Goal: Task Accomplishment & Management: Complete application form

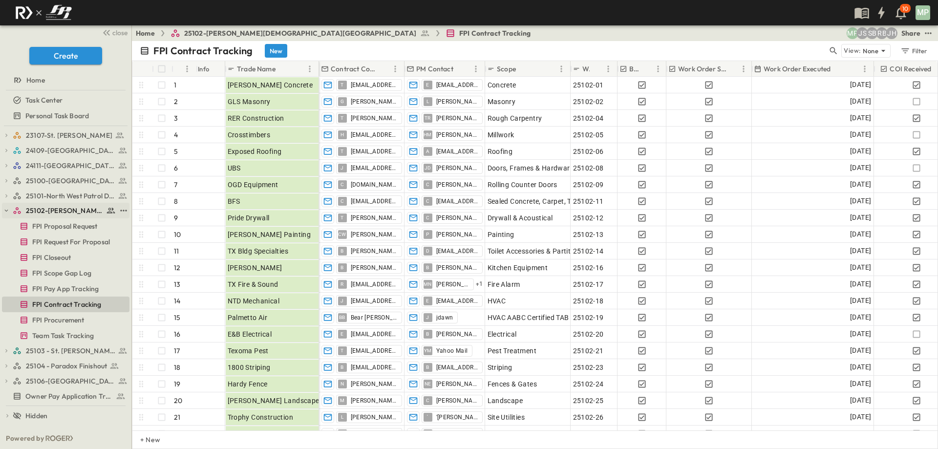
click at [8, 207] on icon "button" at bounding box center [6, 210] width 7 height 7
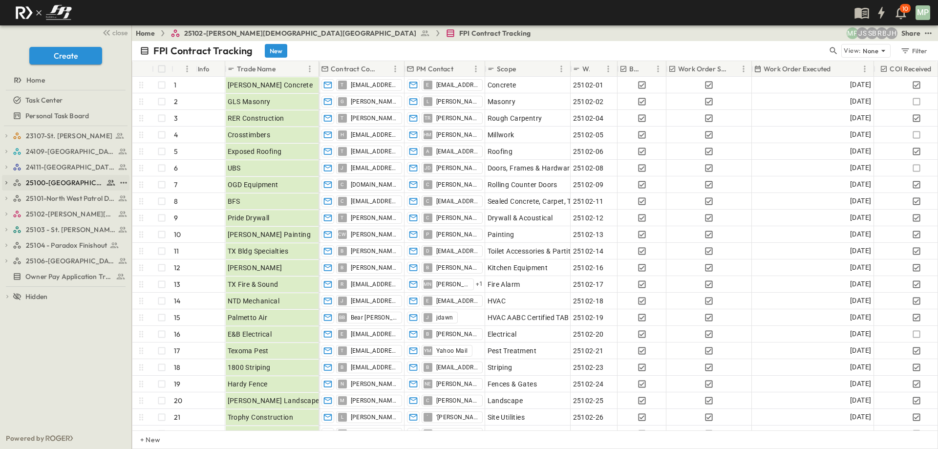
click at [9, 185] on icon "button" at bounding box center [6, 182] width 7 height 7
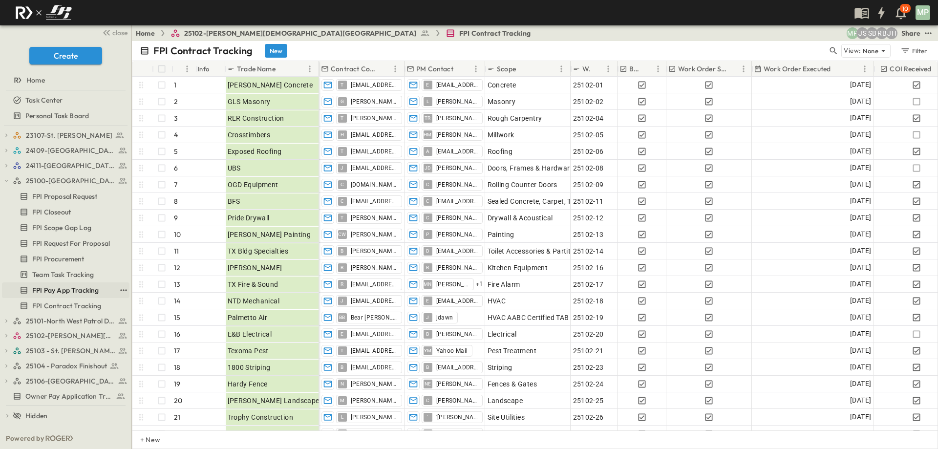
click at [80, 287] on span "FPI Pay App Tracking" at bounding box center [65, 290] width 66 height 10
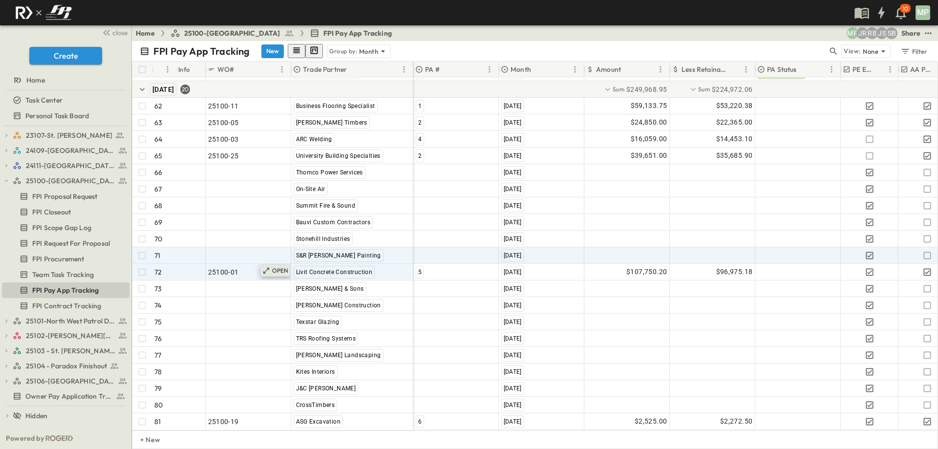
scroll to position [1116, 0]
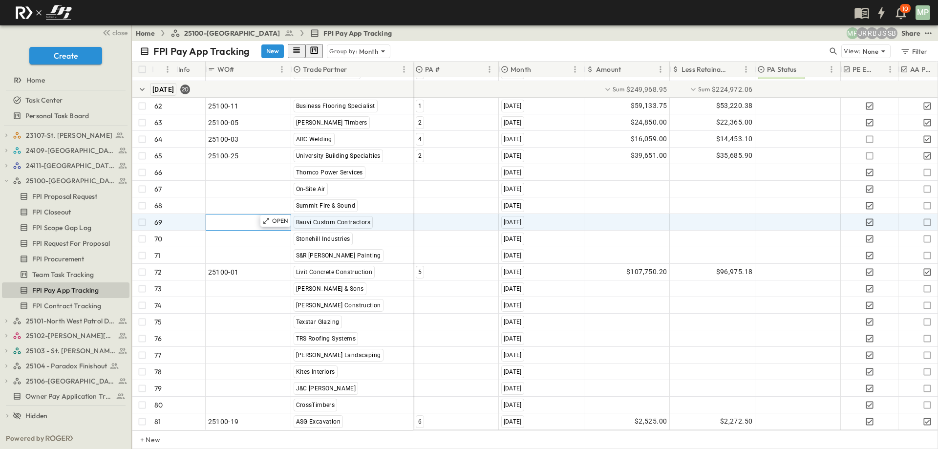
click at [242, 215] on div ""24101-01"" at bounding box center [248, 222] width 81 height 14
type input "********"
click at [429, 214] on div at bounding box center [456, 222] width 84 height 16
click at [419, 253] on span "5" at bounding box center [419, 257] width 3 height 8
click at [642, 214] on div at bounding box center [627, 222] width 84 height 16
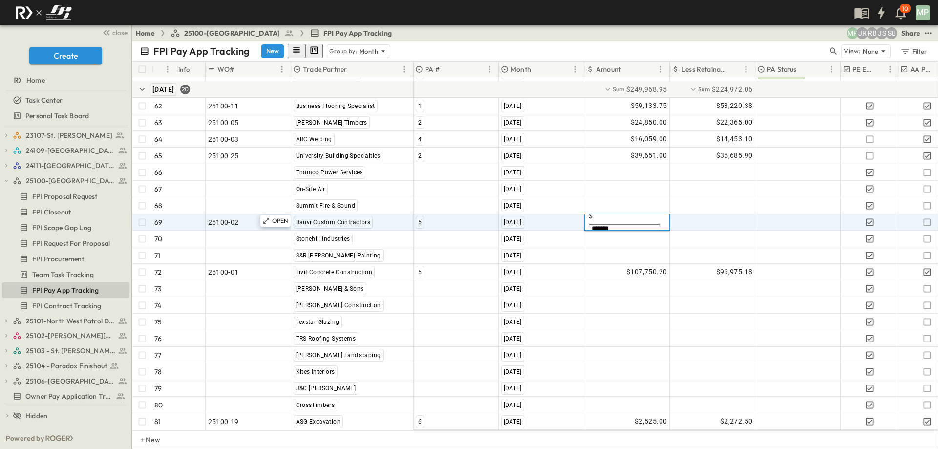
type input "********"
click at [927, 217] on icon "button" at bounding box center [927, 222] width 10 height 10
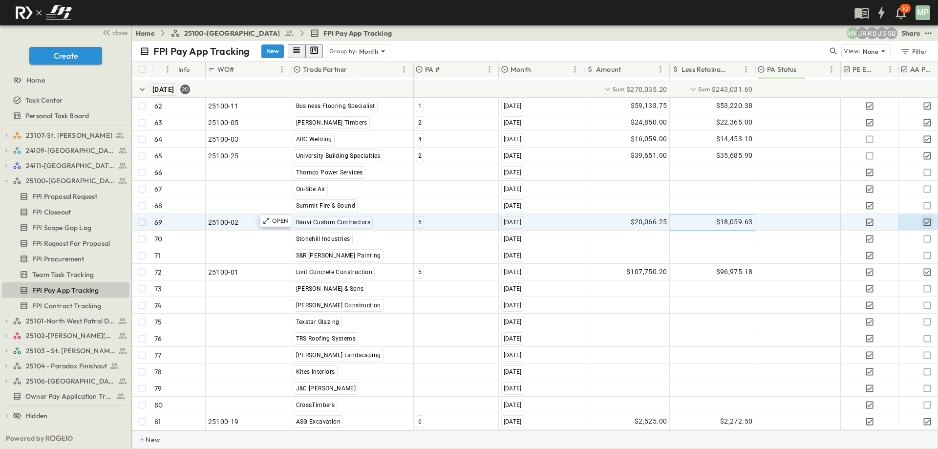
drag, startPoint x: 153, startPoint y: 442, endPoint x: 191, endPoint y: 433, distance: 39.2
click at [146, 442] on p "+ New" at bounding box center [143, 440] width 6 height 10
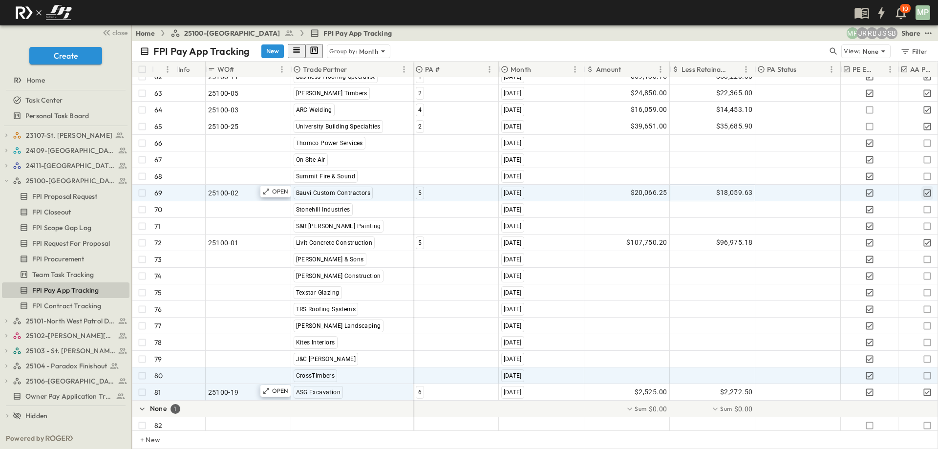
scroll to position [1150, 0]
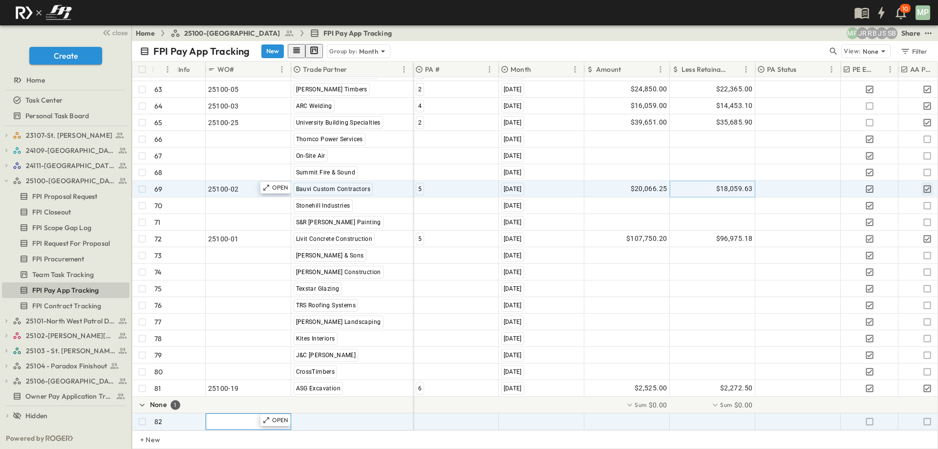
click at [221, 417] on span ""24101-01"" at bounding box center [225, 422] width 35 height 10
type input "********"
click at [313, 417] on span ""[PERSON_NAME] Excavating"" at bounding box center [341, 422] width 96 height 10
type input "*"
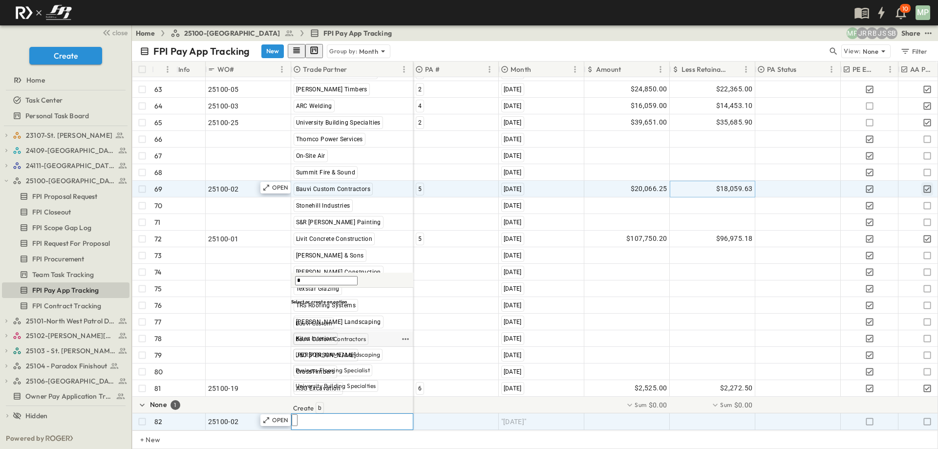
click at [347, 343] on span "Bauvi Custom Contractors" at bounding box center [330, 339] width 70 height 8
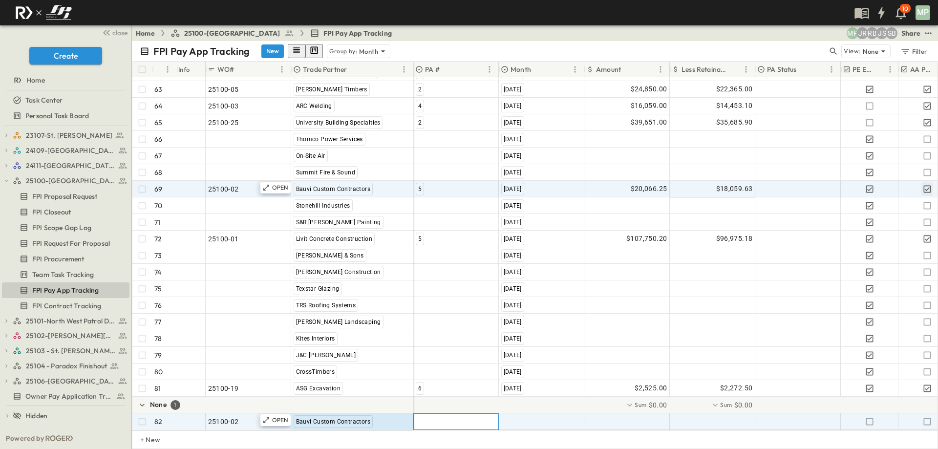
click at [440, 414] on div at bounding box center [456, 422] width 84 height 16
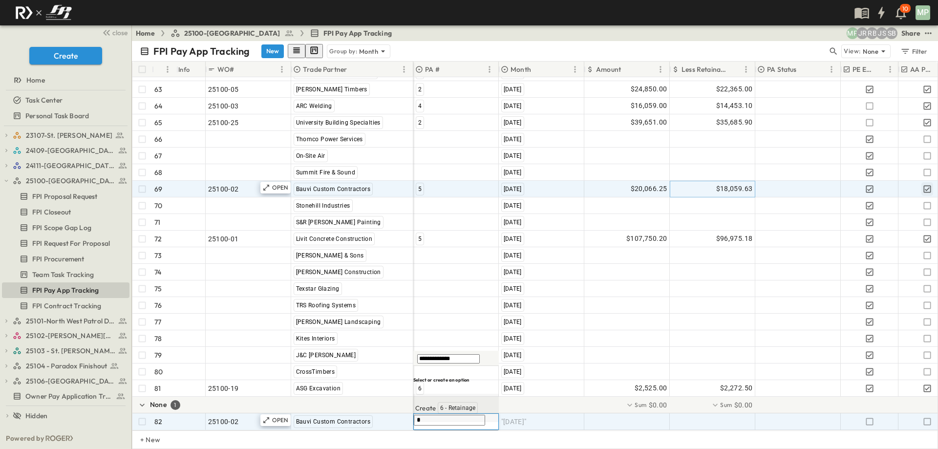
type input "**********"
click at [440, 412] on span "6 - Retainage" at bounding box center [457, 408] width 35 height 8
click at [627, 415] on div at bounding box center [627, 422] width 84 height 16
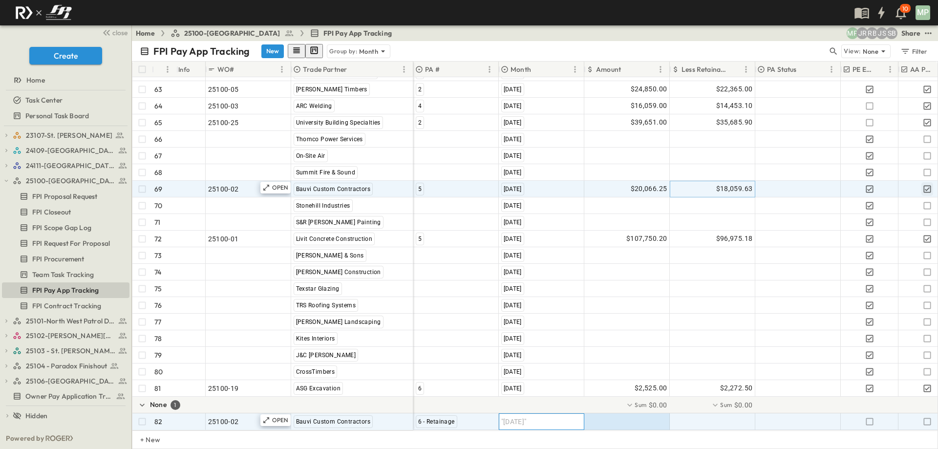
click at [526, 417] on span ""[DATE]"" at bounding box center [513, 422] width 25 height 10
type input "*"
click at [523, 390] on span "[DATE]" at bounding box center [513, 386] width 20 height 8
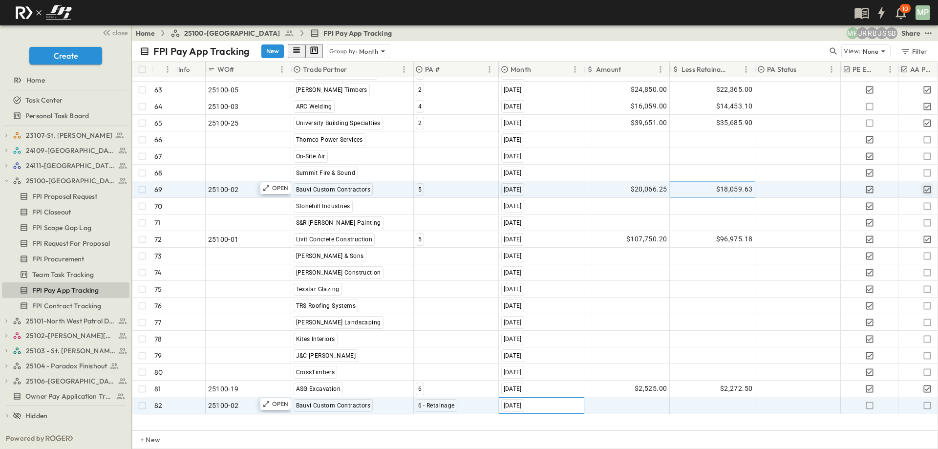
scroll to position [1133, 0]
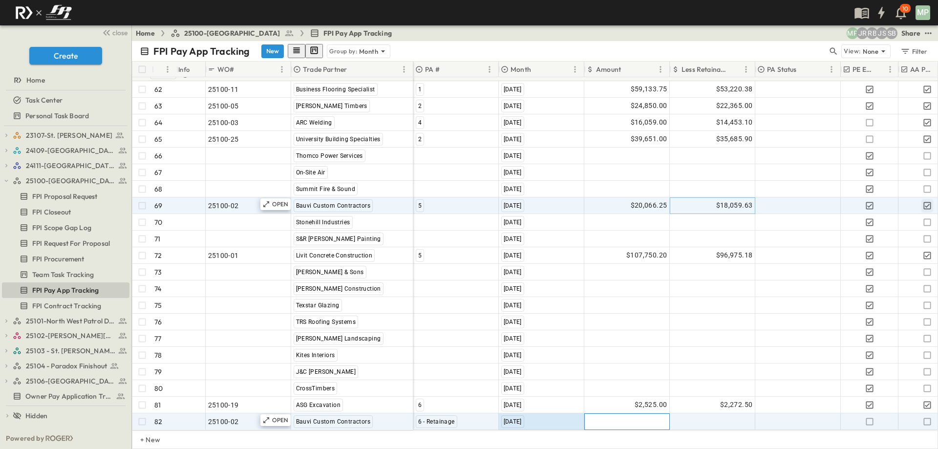
click at [618, 414] on div at bounding box center [627, 422] width 84 height 16
type input "*********"
type input "********"
click at [927, 417] on icon "button" at bounding box center [927, 422] width 10 height 10
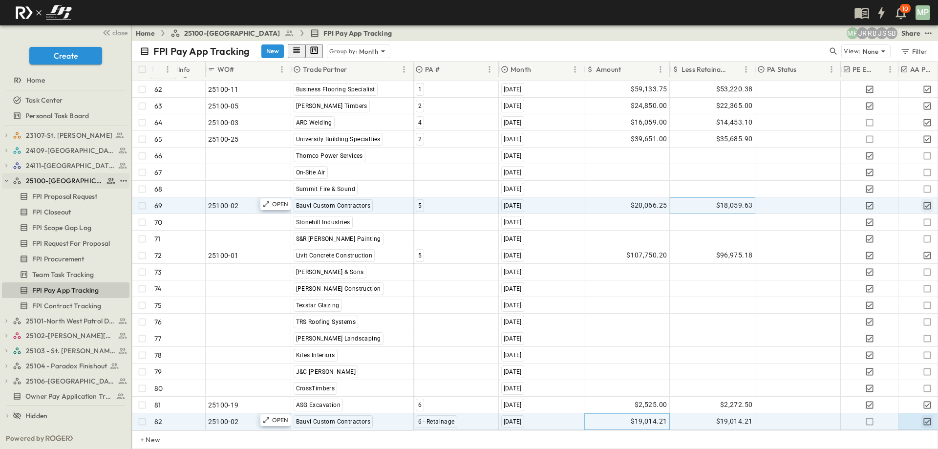
click at [6, 182] on icon "button" at bounding box center [6, 181] width 3 height 2
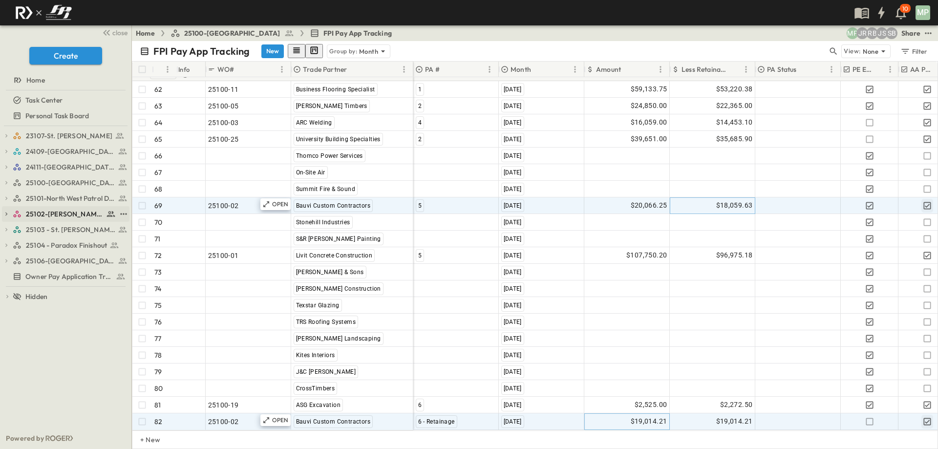
click at [4, 212] on icon "button" at bounding box center [6, 213] width 7 height 7
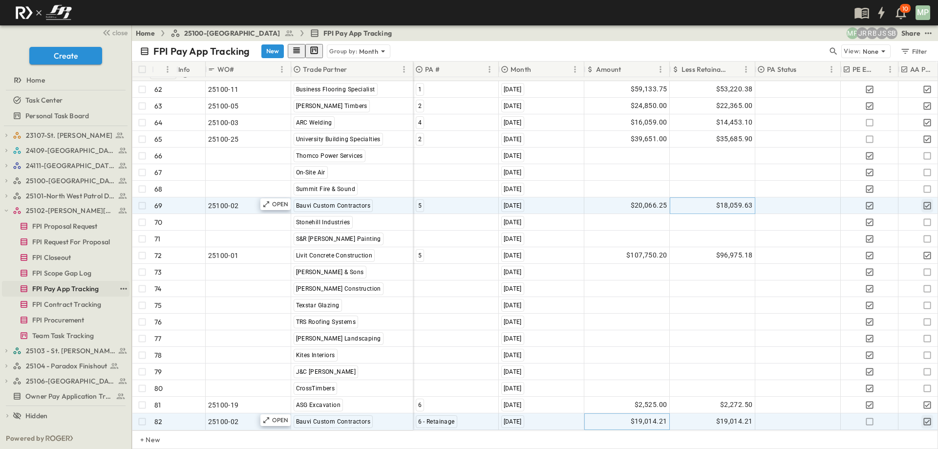
click at [72, 289] on span "FPI Pay App Tracking" at bounding box center [65, 289] width 66 height 10
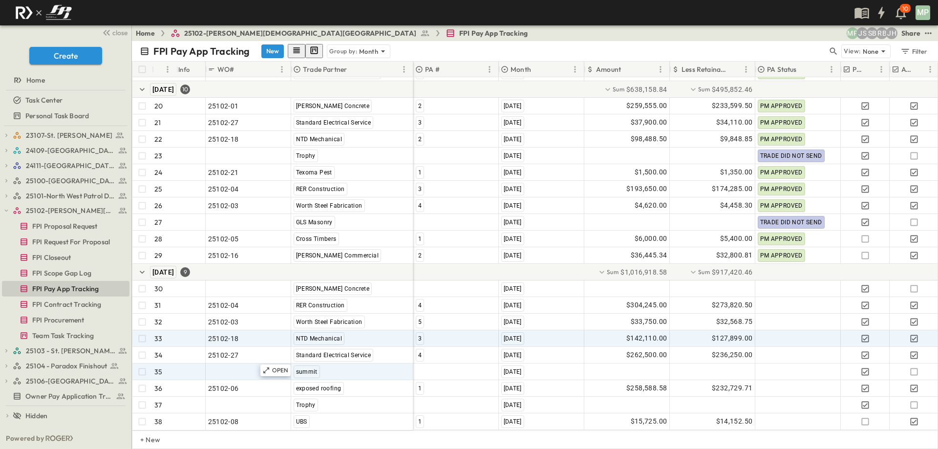
scroll to position [369, 0]
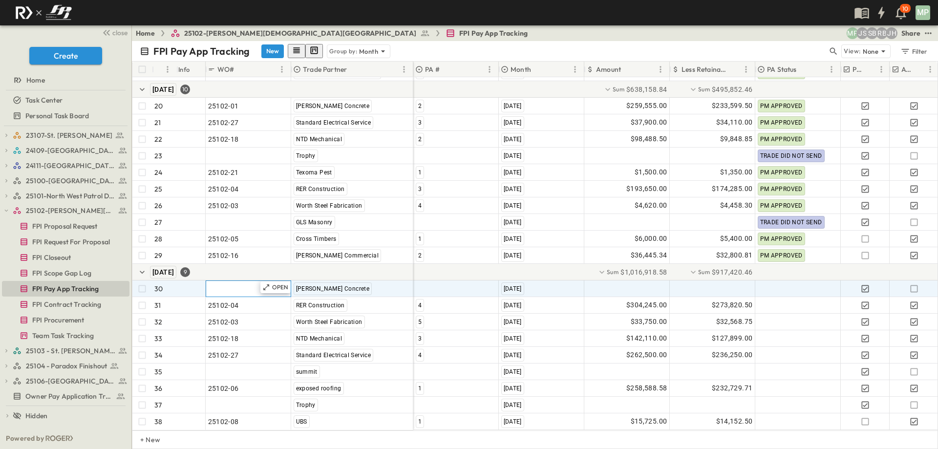
click at [235, 284] on span ""24101-01"" at bounding box center [225, 289] width 35 height 10
type input "********"
click at [465, 281] on div at bounding box center [456, 289] width 84 height 16
click at [418, 335] on span "3" at bounding box center [419, 339] width 3 height 8
click at [614, 283] on div at bounding box center [627, 289] width 84 height 16
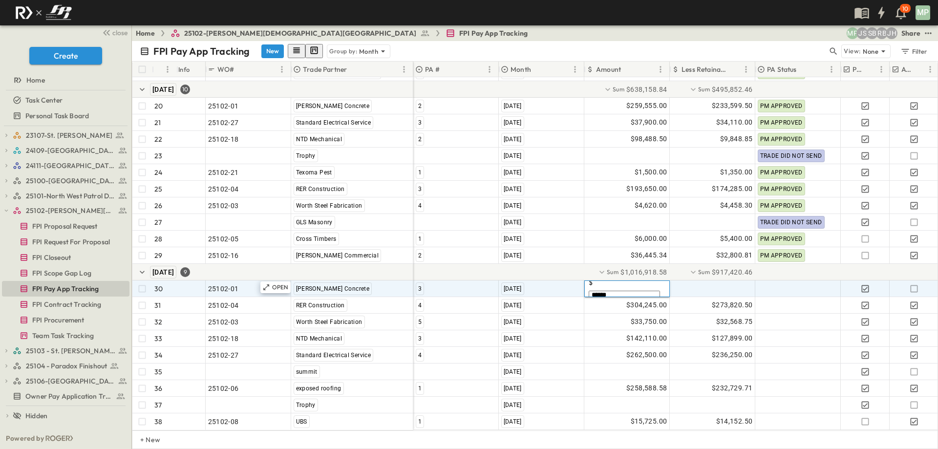
type input "*******"
click at [918, 284] on icon "button" at bounding box center [914, 289] width 10 height 10
click at [7, 210] on icon "button" at bounding box center [6, 210] width 7 height 7
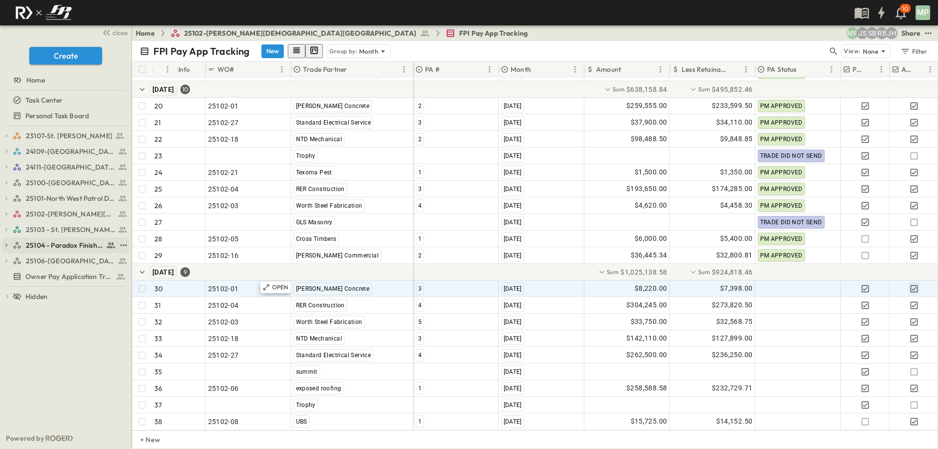
click at [7, 246] on icon "button" at bounding box center [6, 245] width 7 height 7
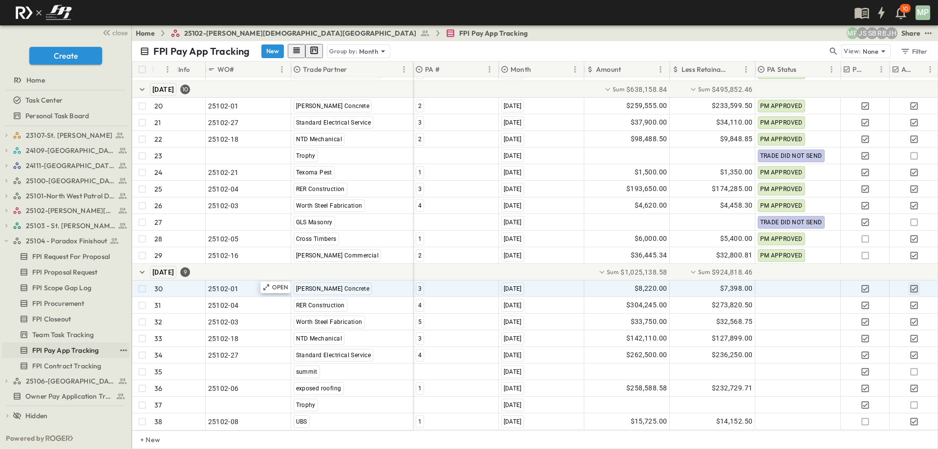
click at [54, 349] on span "FPI Pay App Tracking" at bounding box center [65, 350] width 66 height 10
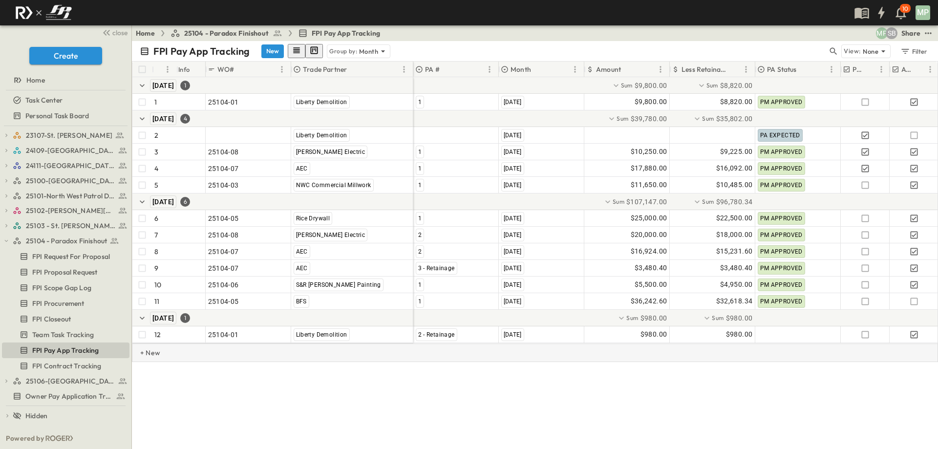
click at [146, 357] on p "+ New" at bounding box center [143, 353] width 6 height 10
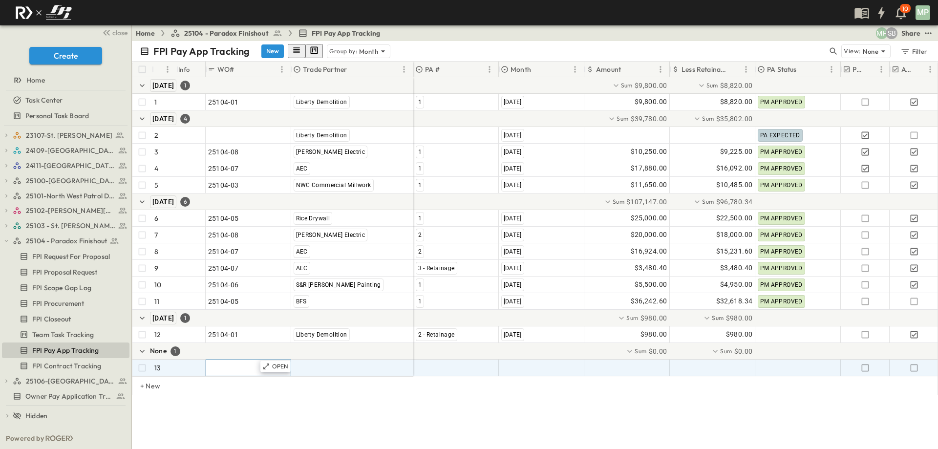
click at [237, 368] on span ""24101-01"" at bounding box center [225, 368] width 35 height 10
type input "********"
click at [301, 367] on span ""[PERSON_NAME] Excavating"" at bounding box center [341, 368] width 96 height 10
type input "*"
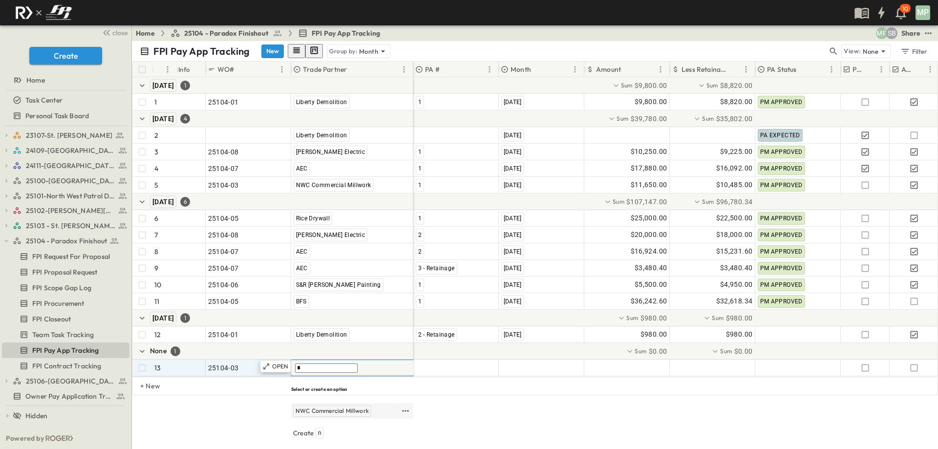
click at [307, 405] on div "NWC Commercial Millwork" at bounding box center [332, 411] width 78 height 12
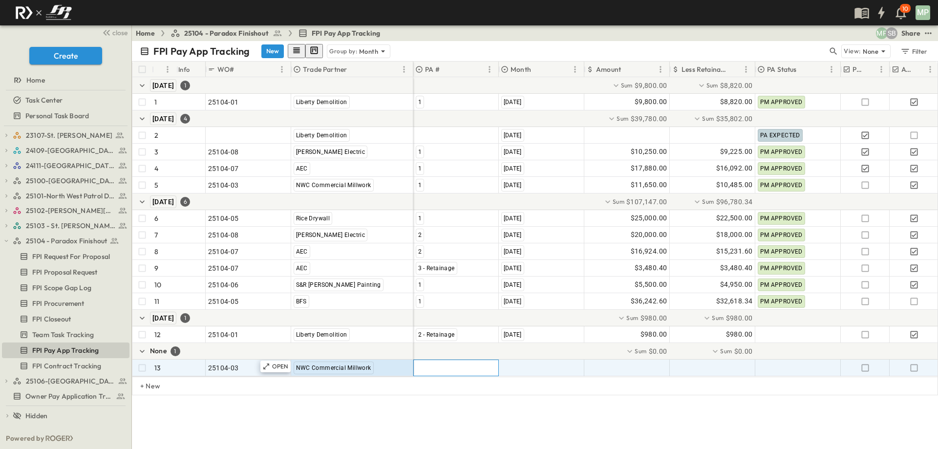
click at [435, 370] on div at bounding box center [456, 368] width 84 height 16
type input "*"
click at [418, 407] on span "2" at bounding box center [419, 411] width 3 height 8
click at [540, 372] on div ""[DATE]"" at bounding box center [541, 368] width 84 height 16
type input "*"
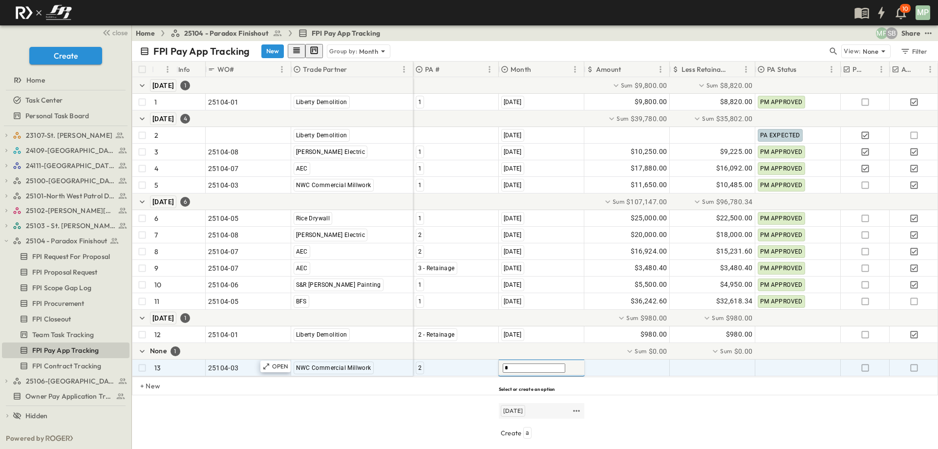
click at [523, 407] on span "[DATE]" at bounding box center [513, 411] width 20 height 8
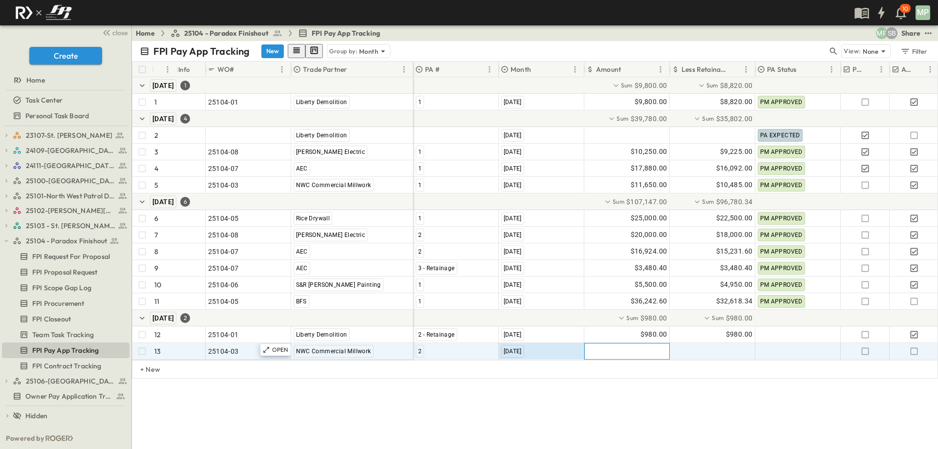
click at [633, 354] on div at bounding box center [627, 351] width 84 height 16
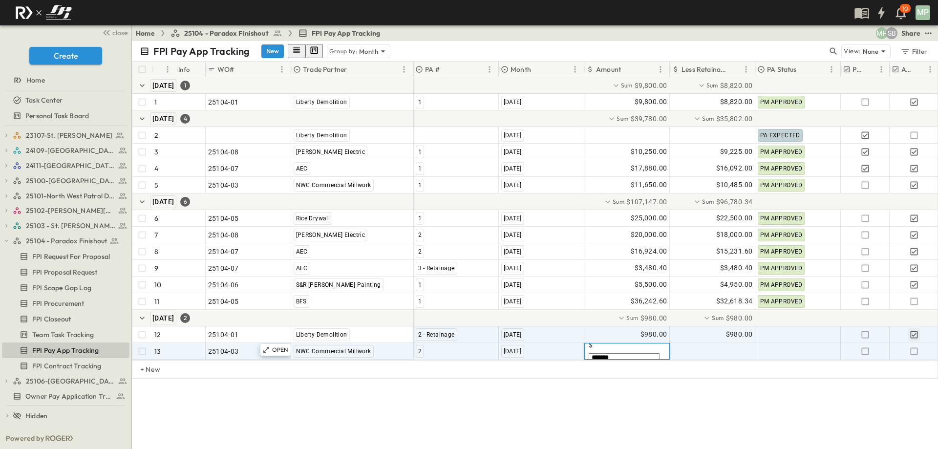
type input "********"
type input "*"
type input "********"
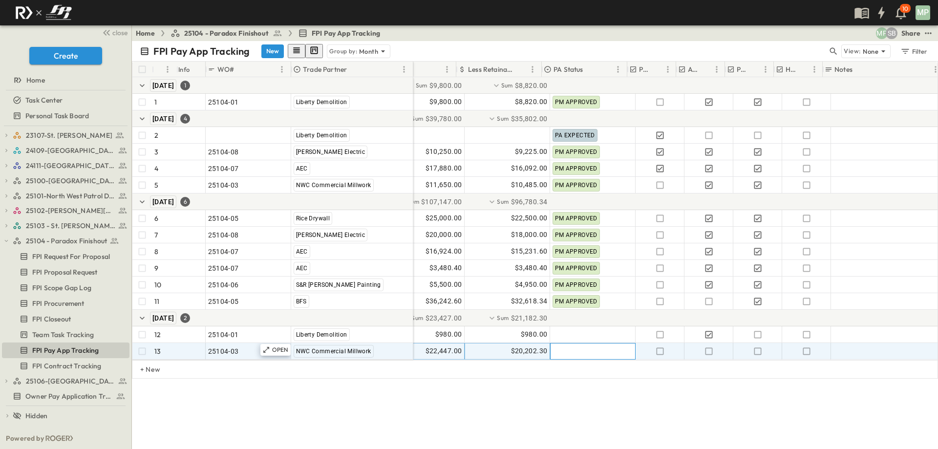
scroll to position [0, 250]
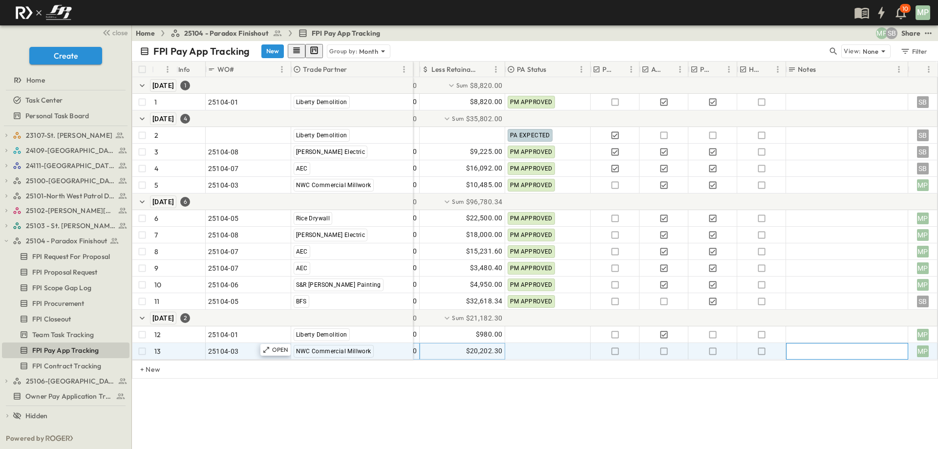
click at [820, 354] on div at bounding box center [846, 351] width 117 height 14
type textarea "**********"
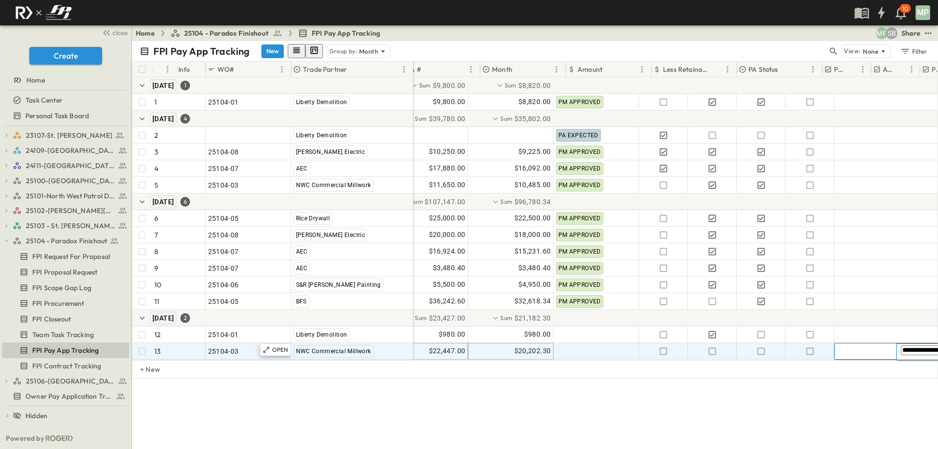
scroll to position [0, 0]
